Goal: Information Seeking & Learning: Learn about a topic

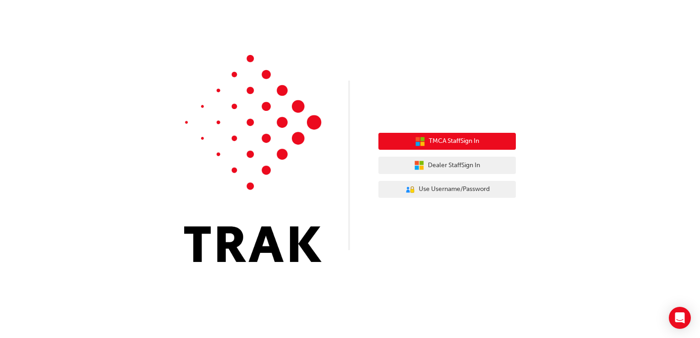
click at [449, 142] on span "TMCA Staff Sign In" at bounding box center [454, 141] width 50 height 11
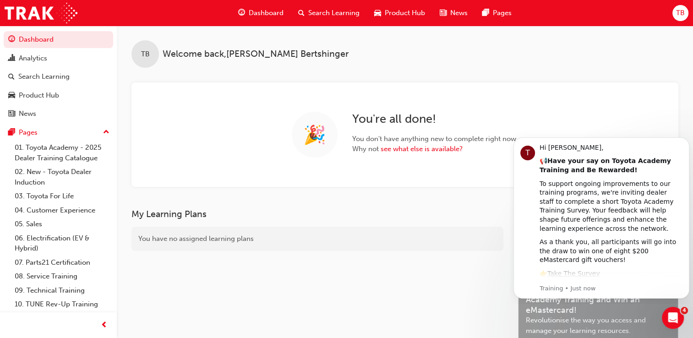
click at [653, 62] on div "TB Welcome back , [PERSON_NAME]" at bounding box center [405, 47] width 576 height 42
click at [55, 78] on div "Search Learning" at bounding box center [43, 76] width 51 height 11
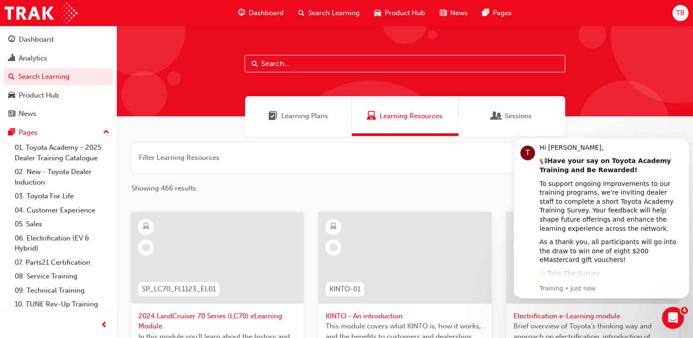
click at [292, 115] on span "Learning Plans" at bounding box center [304, 116] width 47 height 11
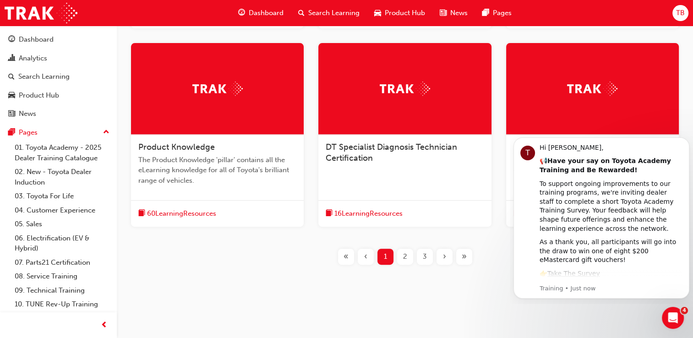
scroll to position [346, 0]
drag, startPoint x: 508, startPoint y: 300, endPoint x: 509, endPoint y: 291, distance: 9.2
click at [685, 141] on icon "Dismiss notification" at bounding box center [686, 139] width 3 height 3
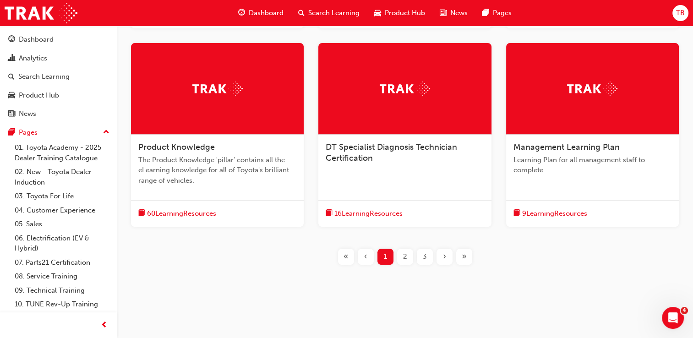
click at [406, 253] on span "2" at bounding box center [405, 257] width 4 height 11
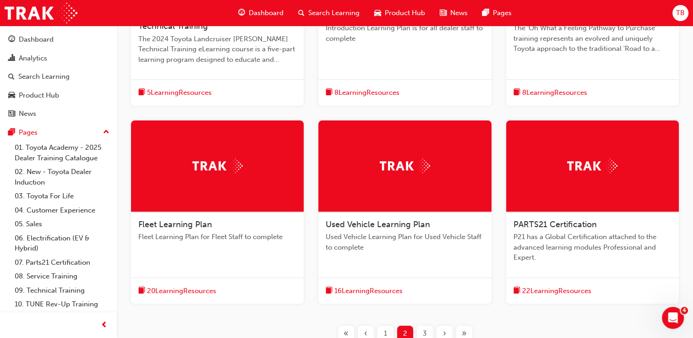
scroll to position [378, 0]
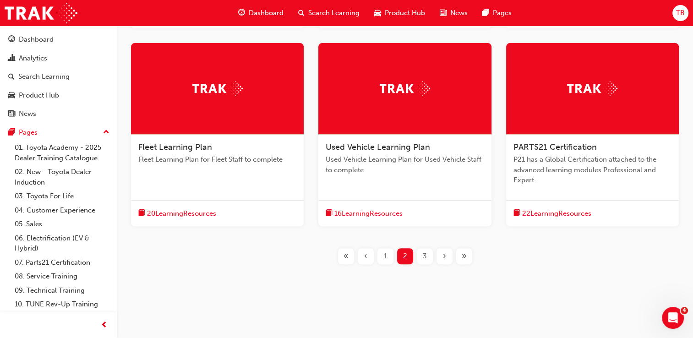
click at [426, 258] on span "3" at bounding box center [425, 256] width 4 height 11
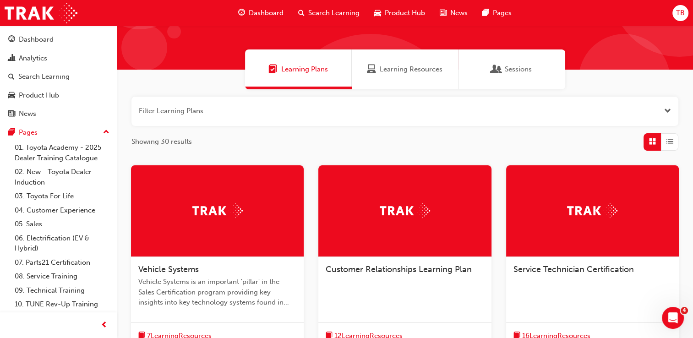
scroll to position [93, 0]
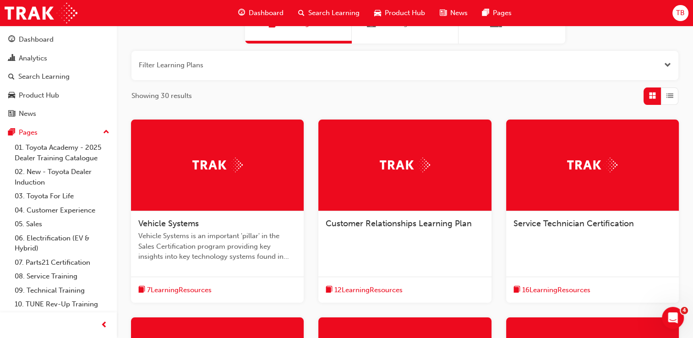
click at [424, 166] on img at bounding box center [405, 165] width 50 height 14
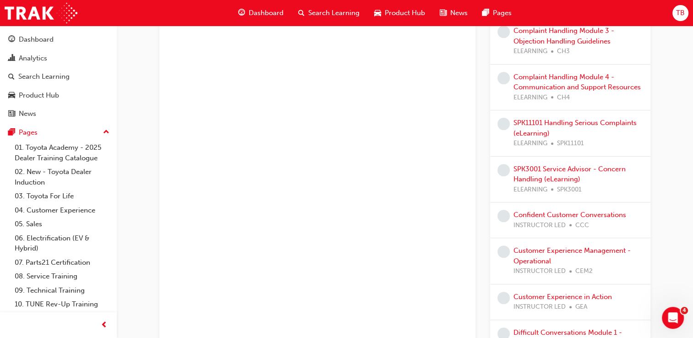
scroll to position [321, 0]
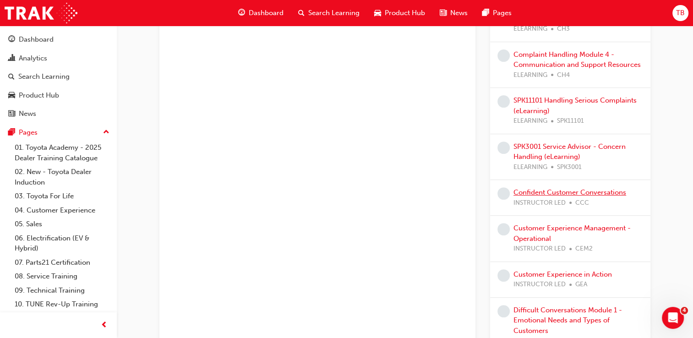
click at [555, 188] on link "Confident Customer Conversations" at bounding box center [570, 192] width 113 height 8
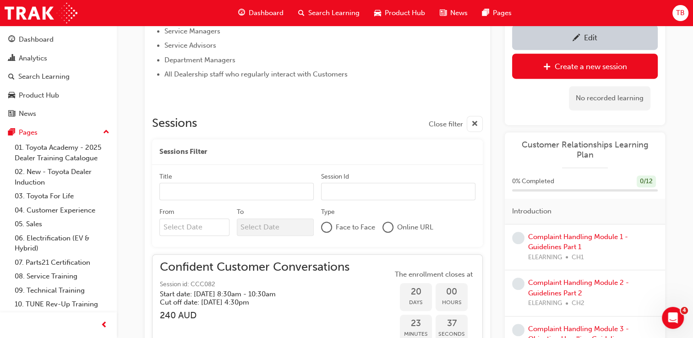
scroll to position [522, 0]
